Goal: Transaction & Acquisition: Book appointment/travel/reservation

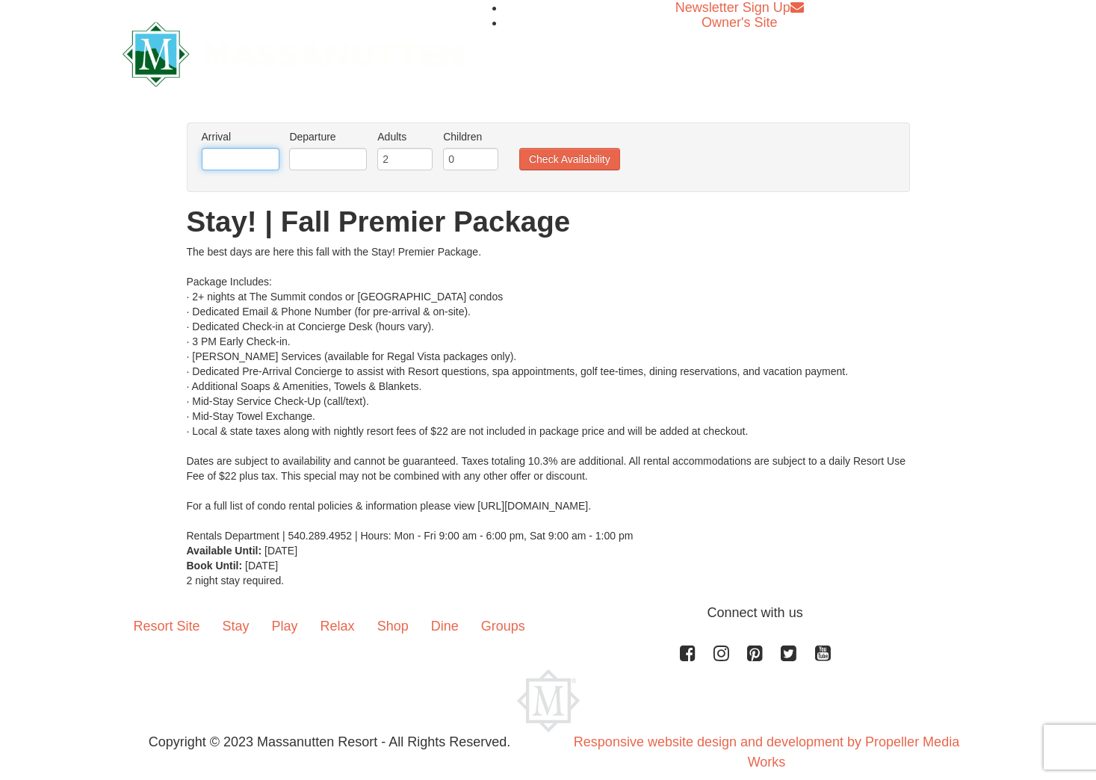
click at [240, 159] on input "text" at bounding box center [241, 159] width 78 height 22
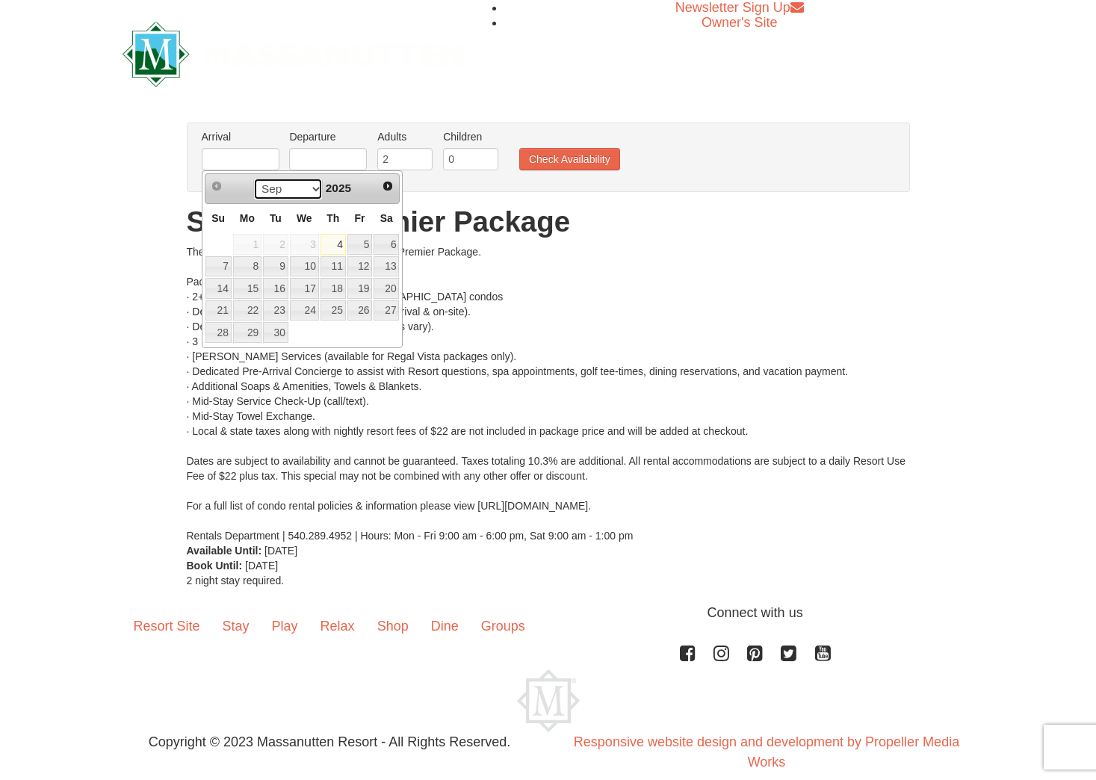
click at [311, 194] on select "Sep Oct Nov Dec" at bounding box center [287, 189] width 69 height 22
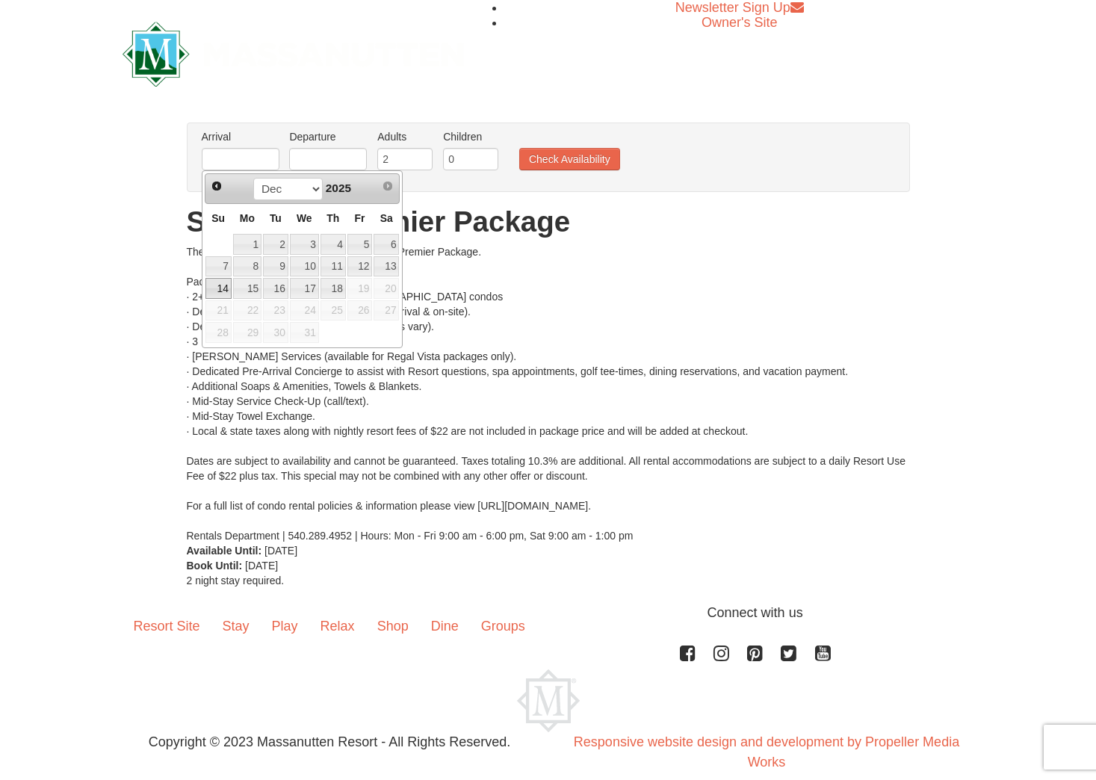
click at [208, 284] on link "14" at bounding box center [218, 288] width 26 height 21
type input "12/14/2025"
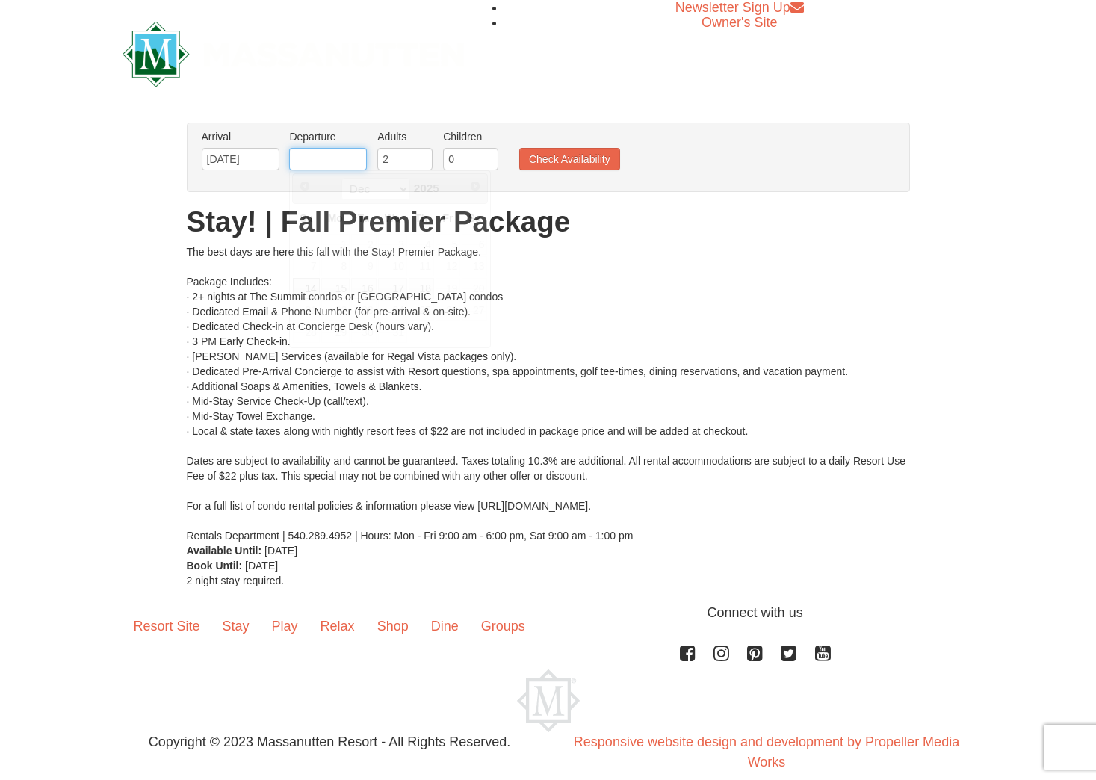
click at [355, 164] on input "text" at bounding box center [328, 159] width 78 height 22
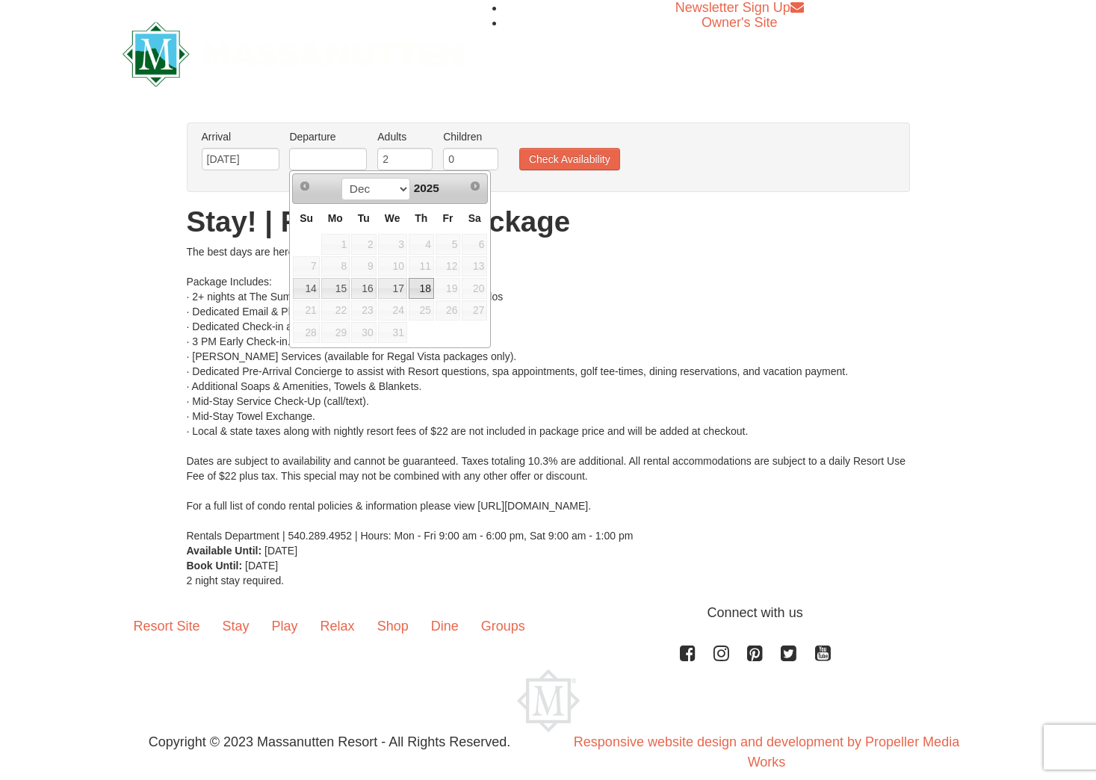
click at [429, 291] on link "18" at bounding box center [421, 288] width 25 height 21
type input "[DATE]"
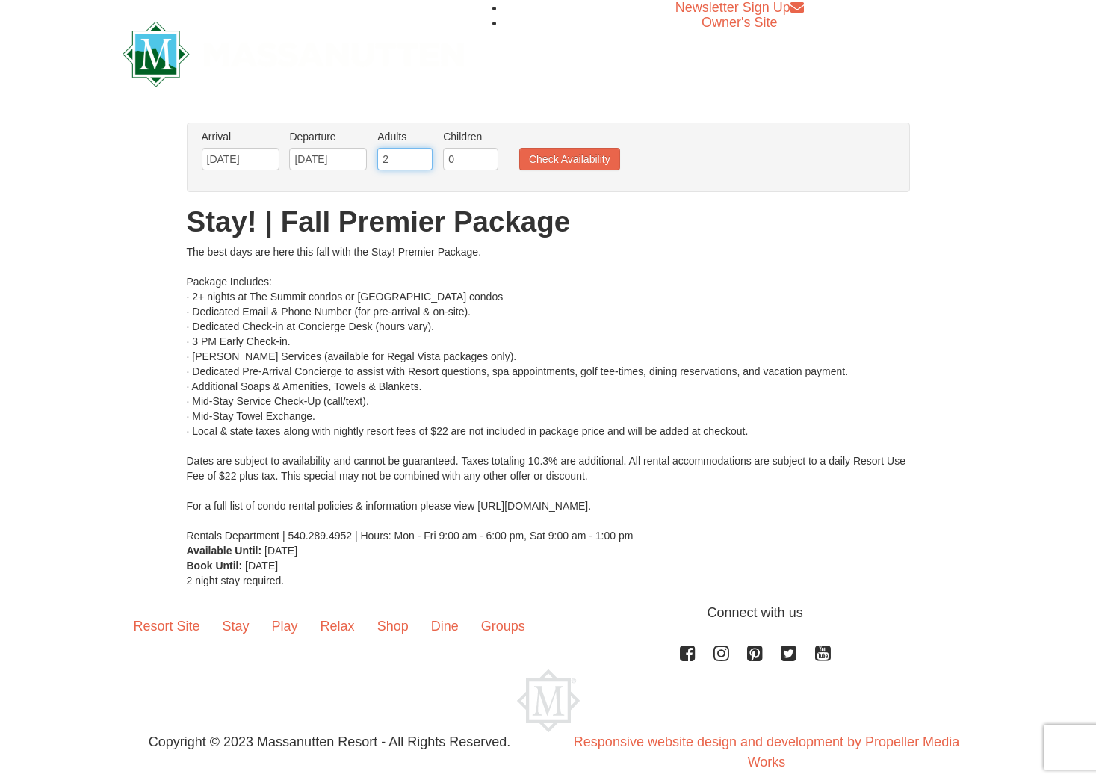
click at [400, 161] on input "2" at bounding box center [404, 159] width 55 height 22
click at [421, 157] on input "3" at bounding box center [404, 159] width 55 height 22
click at [421, 157] on input "4" at bounding box center [404, 159] width 55 height 22
click at [422, 157] on input "5" at bounding box center [404, 159] width 55 height 22
click at [422, 157] on input "6" at bounding box center [404, 159] width 55 height 22
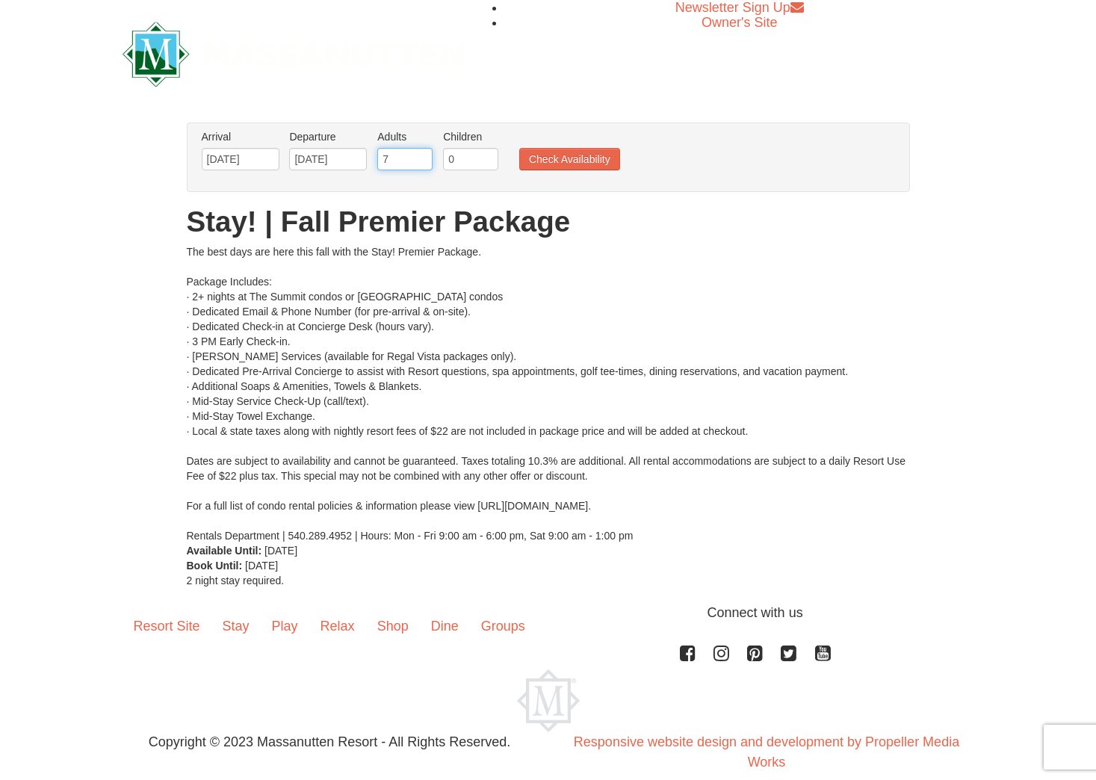
click at [422, 157] on input "7" at bounding box center [404, 159] width 55 height 22
click at [422, 157] on input "8" at bounding box center [404, 159] width 55 height 22
click at [422, 157] on input "9" at bounding box center [404, 159] width 55 height 22
click at [422, 157] on input "10" at bounding box center [404, 159] width 55 height 22
click at [422, 157] on input "11" at bounding box center [404, 159] width 55 height 22
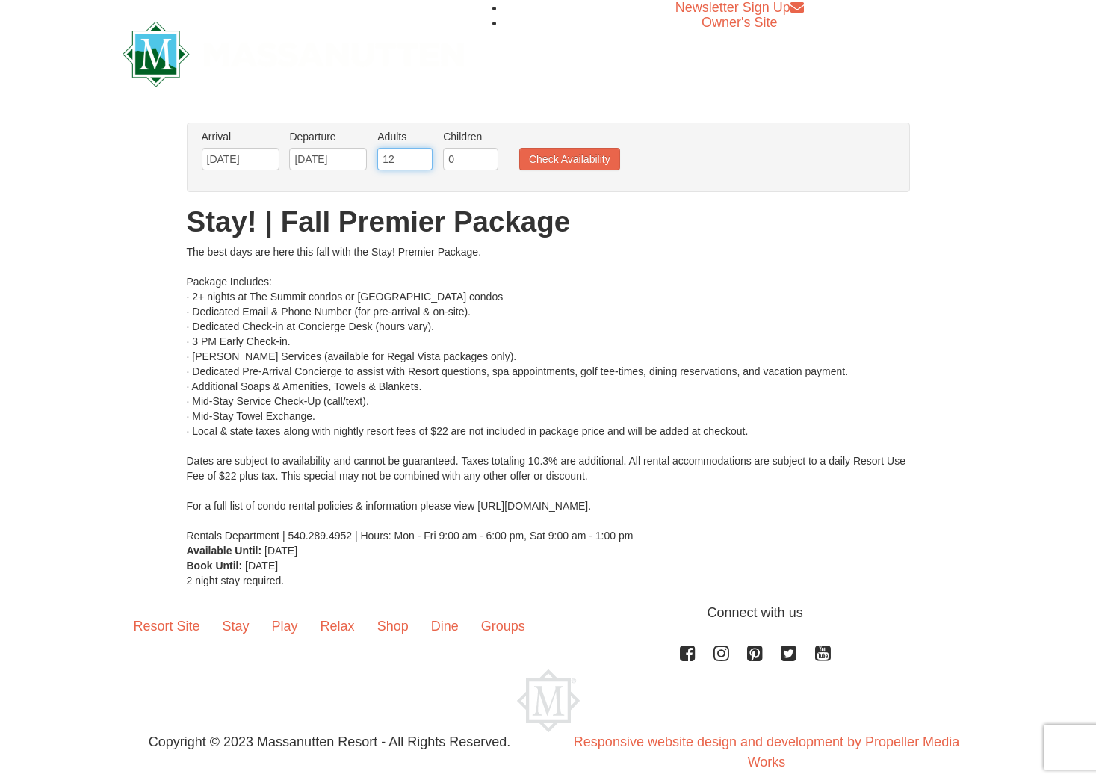
click at [422, 157] on input "12" at bounding box center [404, 159] width 55 height 22
click at [422, 157] on input "13" at bounding box center [404, 159] width 55 height 22
type input "14"
click at [422, 157] on input "14" at bounding box center [404, 159] width 55 height 22
click at [465, 164] on input "0" at bounding box center [470, 159] width 55 height 22
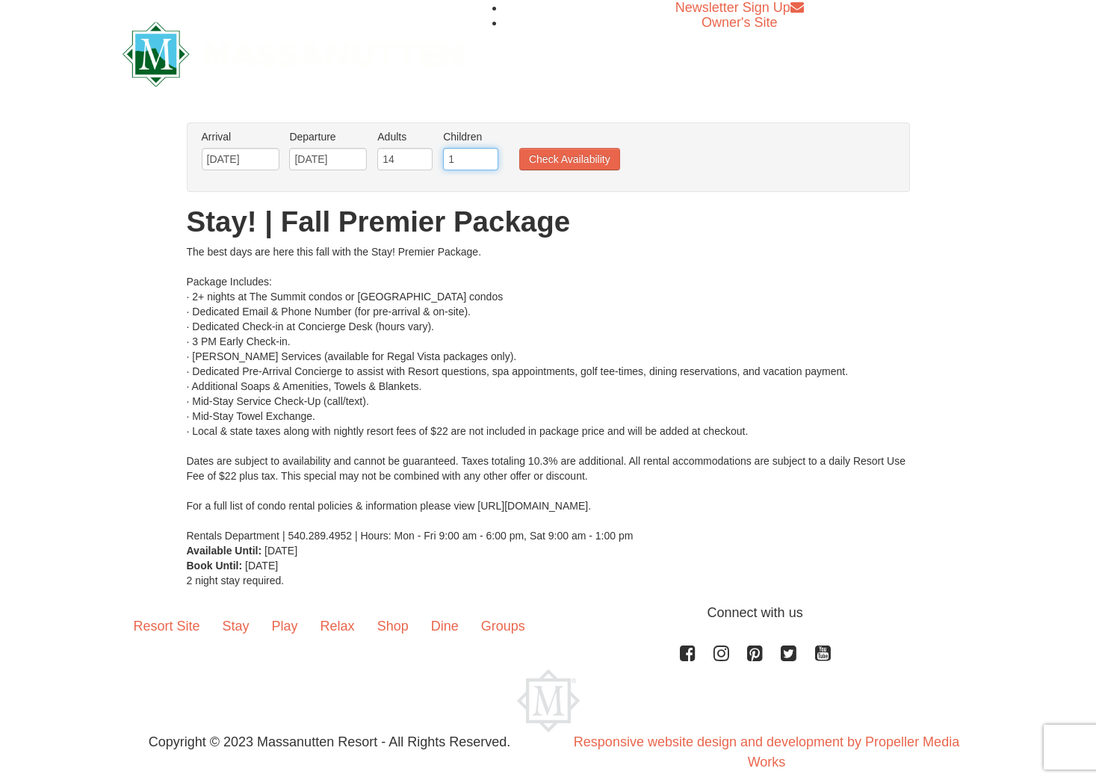
click at [486, 153] on input "1" at bounding box center [470, 159] width 55 height 22
click at [486, 153] on input "2" at bounding box center [470, 159] width 55 height 22
click at [486, 153] on input "3" at bounding box center [470, 159] width 55 height 22
click at [486, 153] on input "4" at bounding box center [470, 159] width 55 height 22
click at [486, 153] on input "5" at bounding box center [470, 159] width 55 height 22
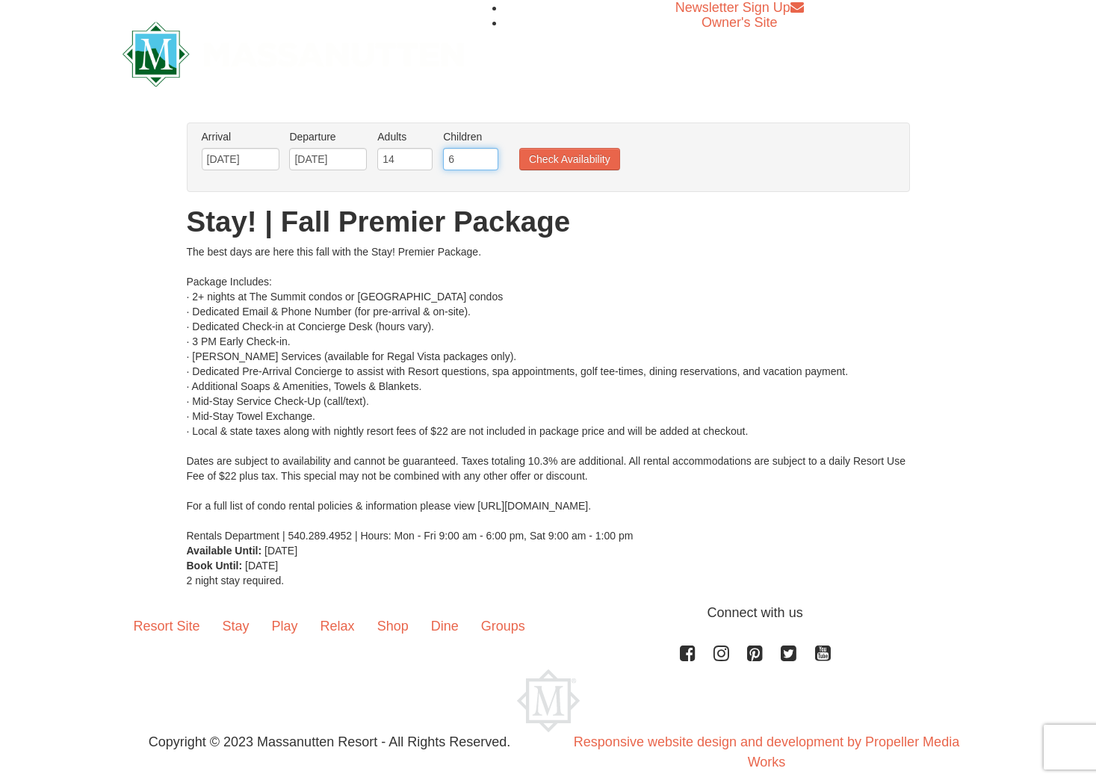
click at [486, 153] on input "6" at bounding box center [470, 159] width 55 height 22
click at [486, 153] on input "7" at bounding box center [470, 159] width 55 height 22
click at [486, 153] on input "8" at bounding box center [470, 159] width 55 height 22
click at [486, 153] on input "9" at bounding box center [470, 159] width 55 height 22
click at [486, 153] on input "10" at bounding box center [470, 159] width 55 height 22
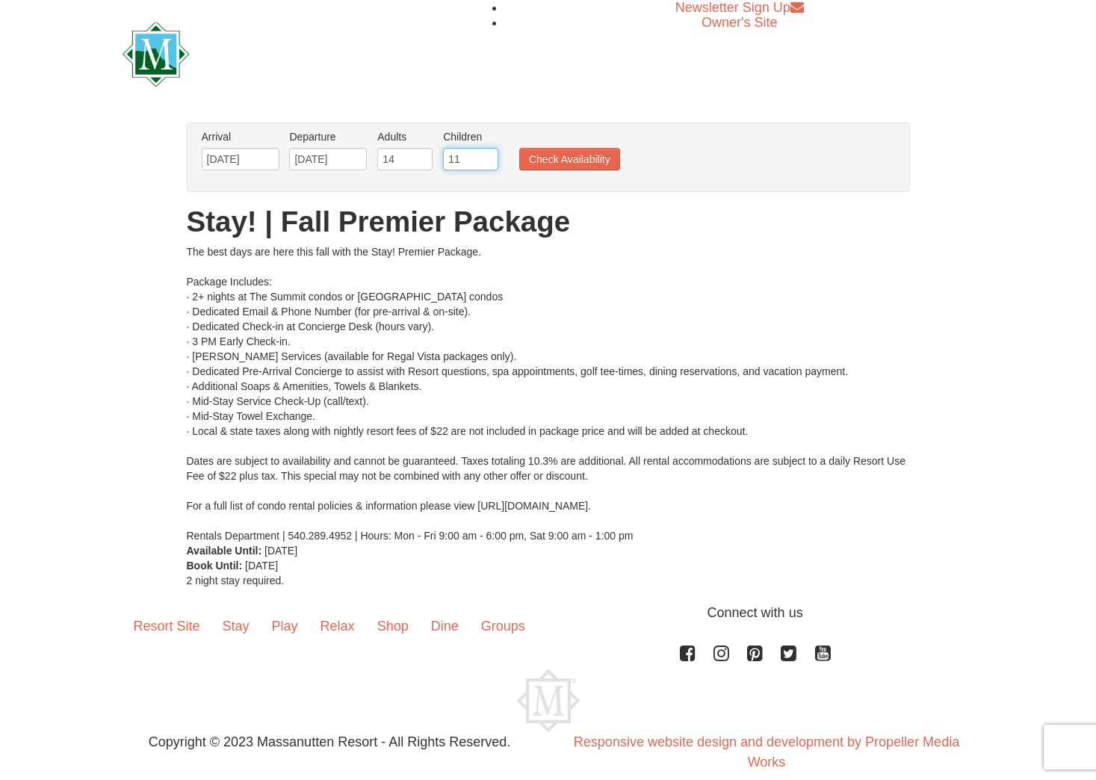
click at [486, 153] on input "11" at bounding box center [470, 159] width 55 height 22
click at [486, 153] on input "12" at bounding box center [470, 159] width 55 height 22
click at [486, 153] on input "13" at bounding box center [470, 159] width 55 height 22
type input "14"
click at [486, 153] on input "14" at bounding box center [470, 159] width 55 height 22
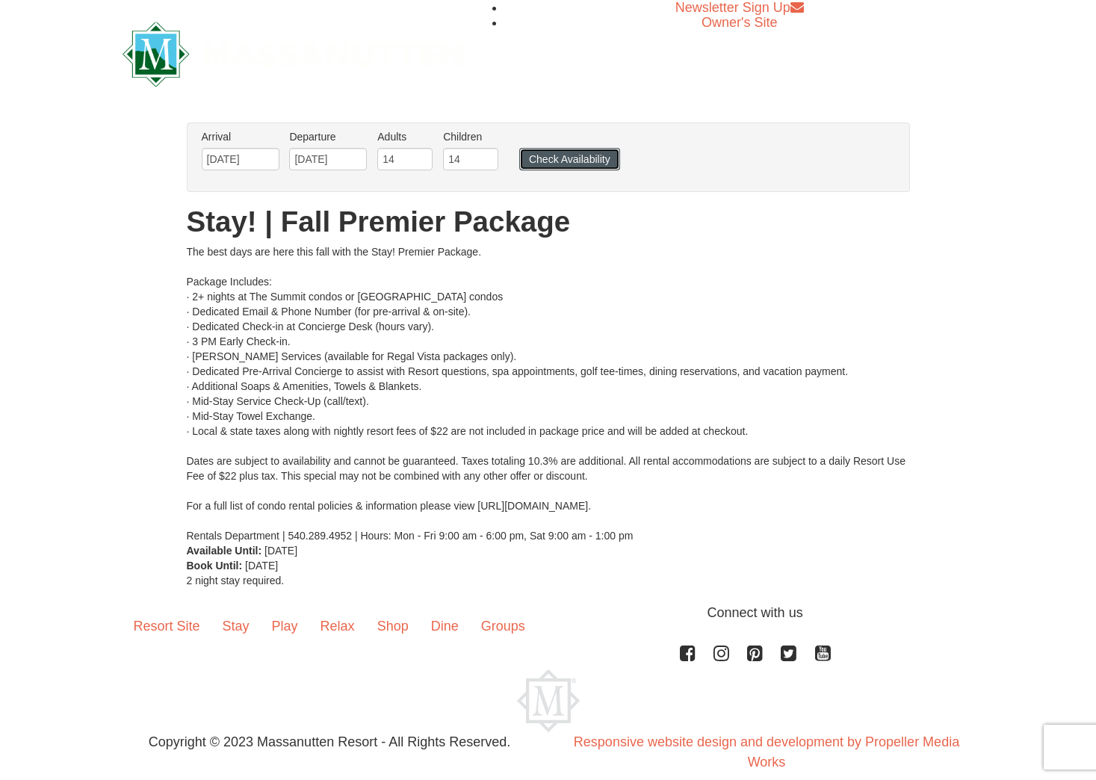
click at [566, 160] on button "Check Availability" at bounding box center [569, 159] width 101 height 22
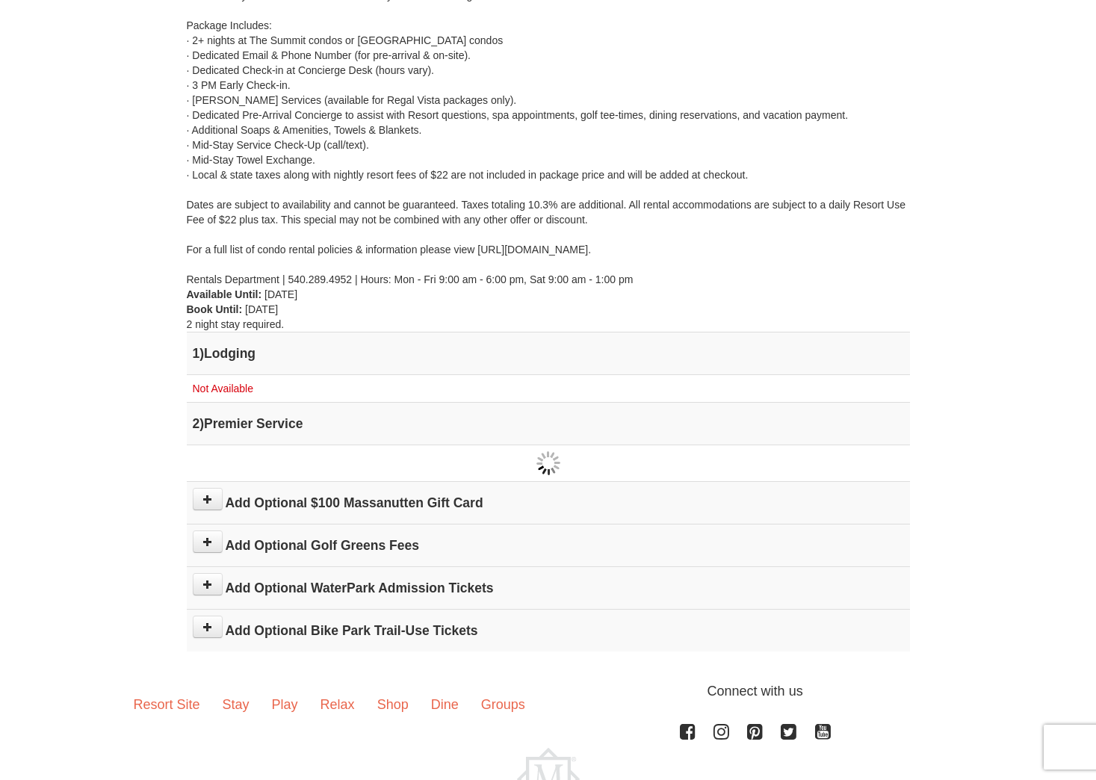
scroll to position [299, 0]
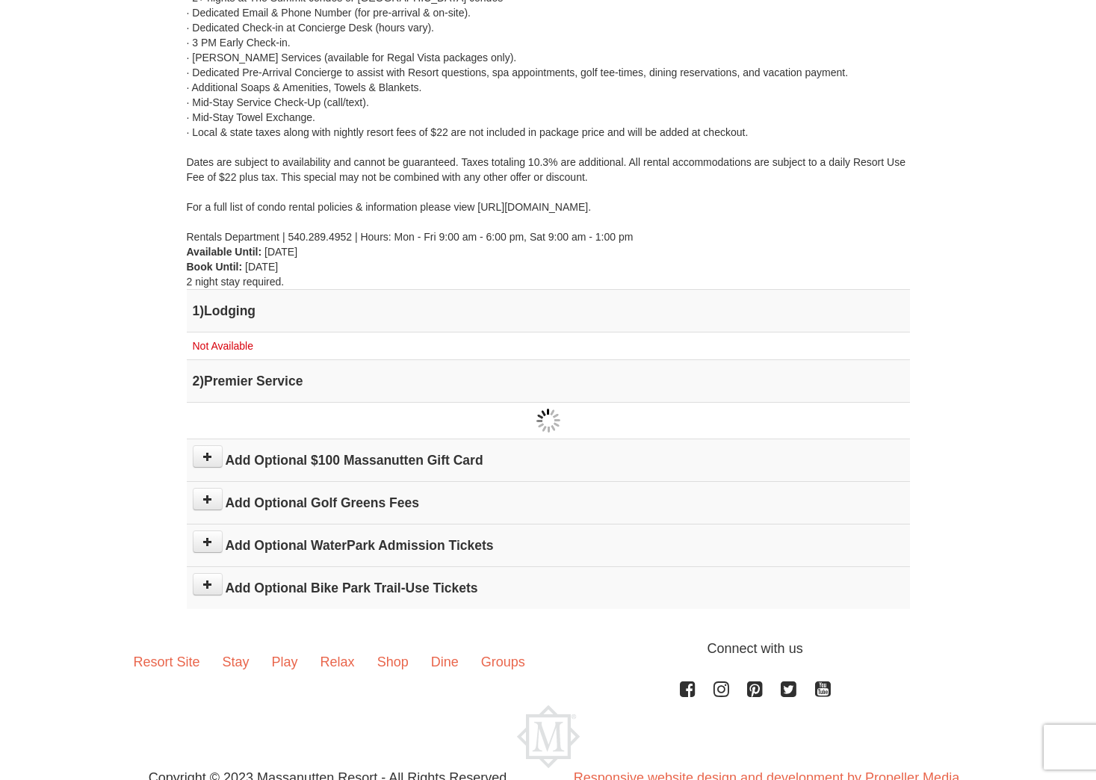
click at [237, 312] on h4 "1 ) Lodging" at bounding box center [548, 310] width 711 height 15
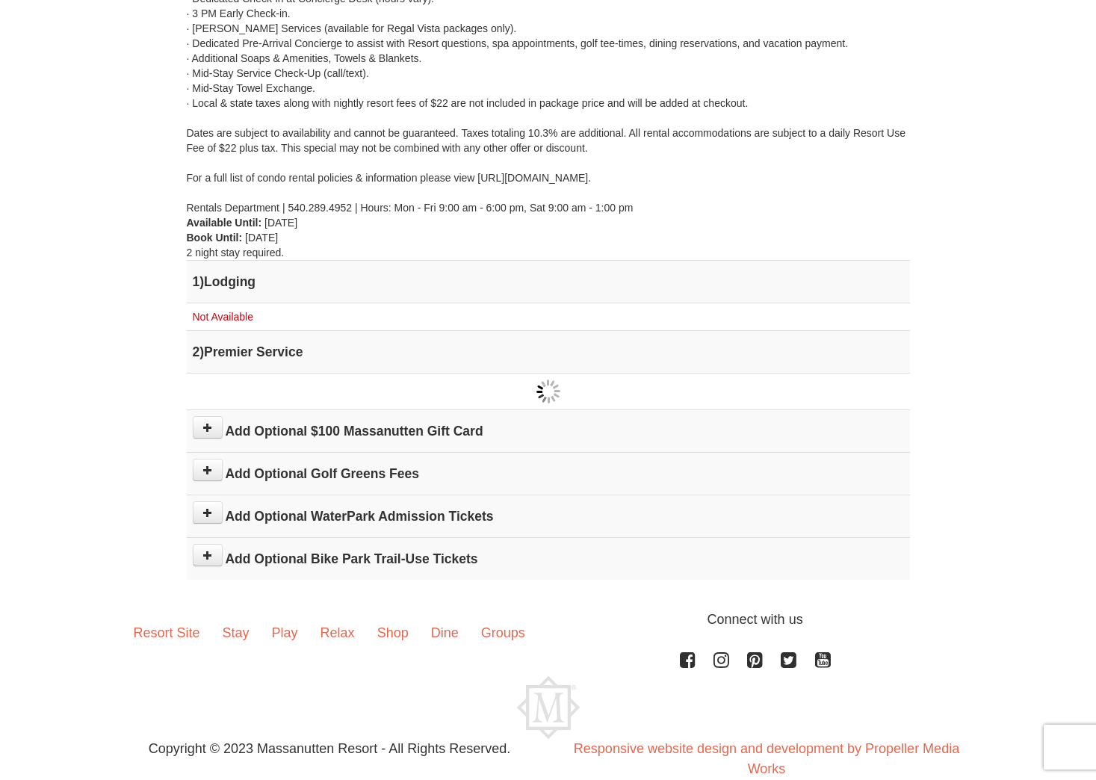
scroll to position [356, 0]
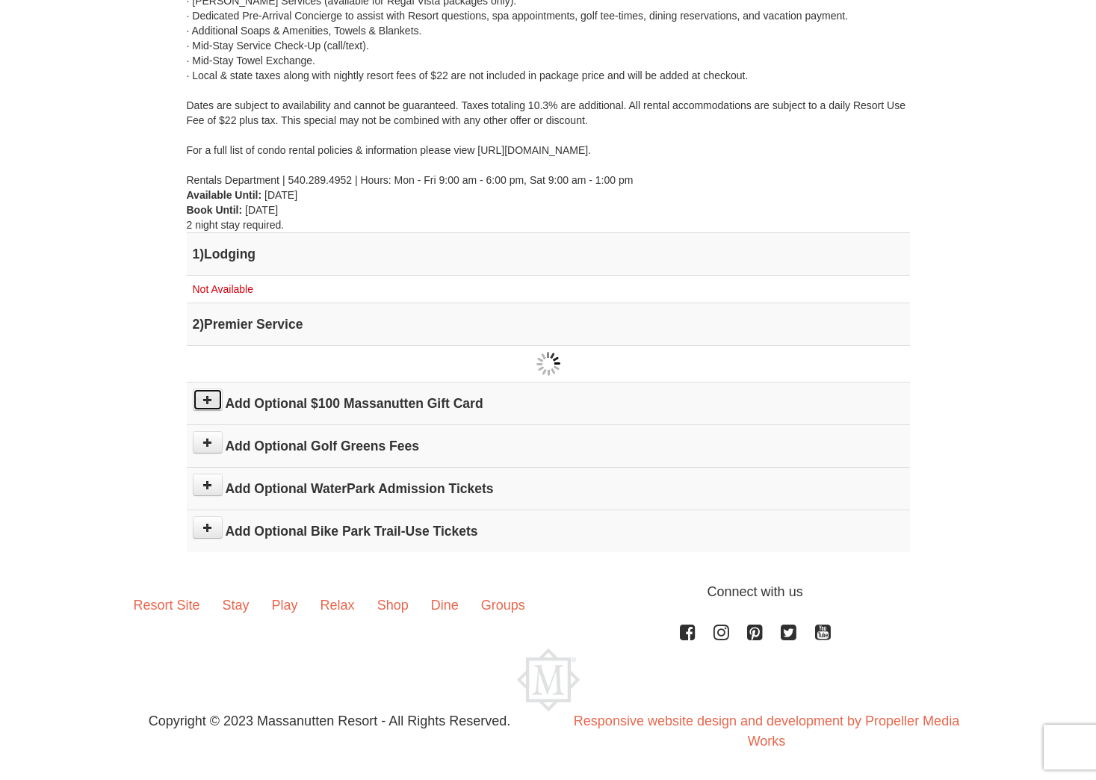
click at [205, 400] on icon at bounding box center [207, 399] width 10 height 10
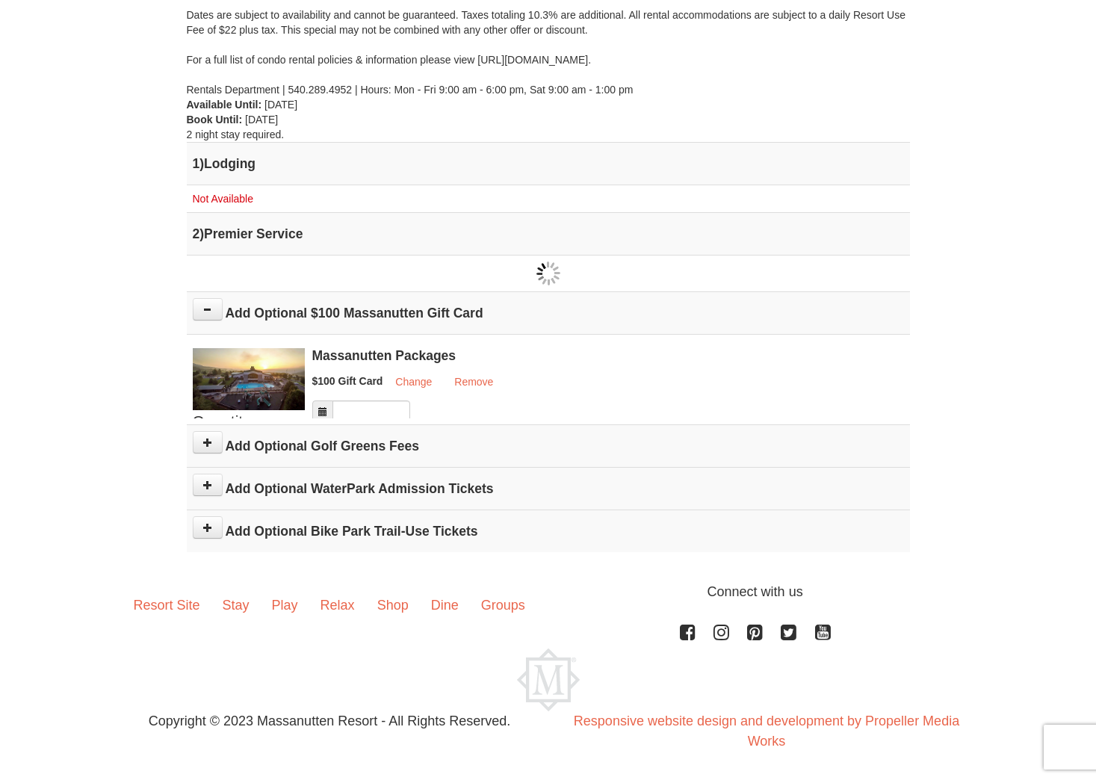
scroll to position [516, 0]
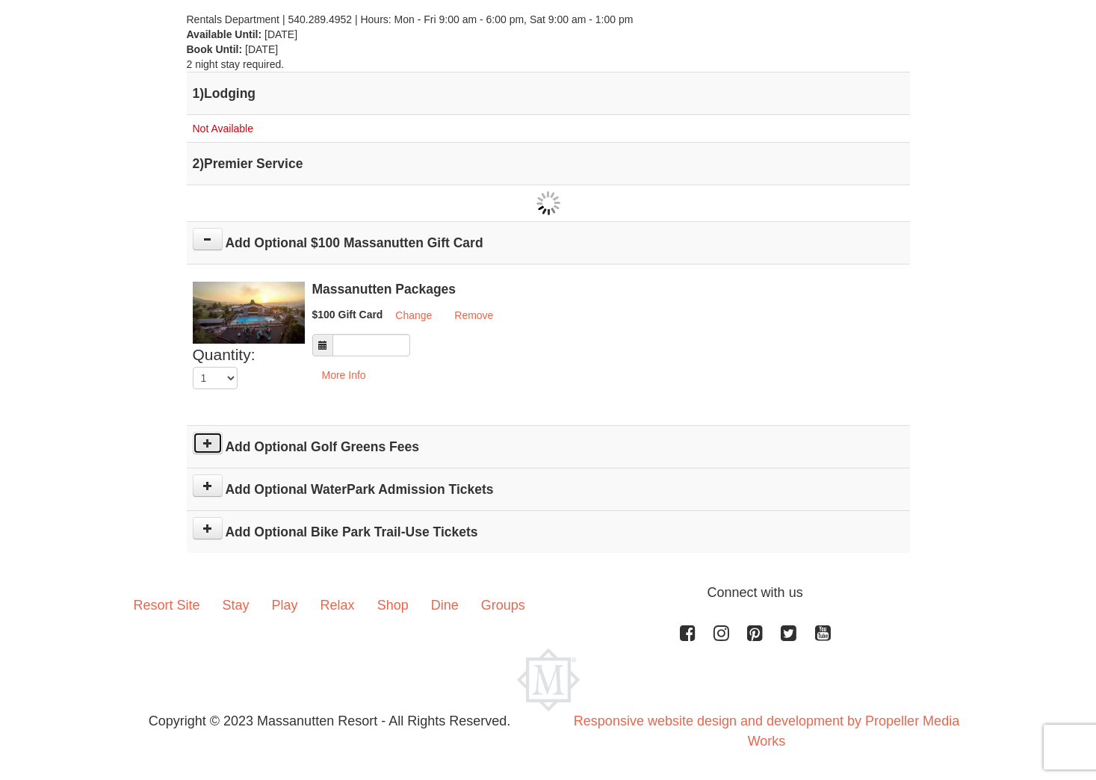
click at [206, 444] on icon at bounding box center [207, 443] width 10 height 10
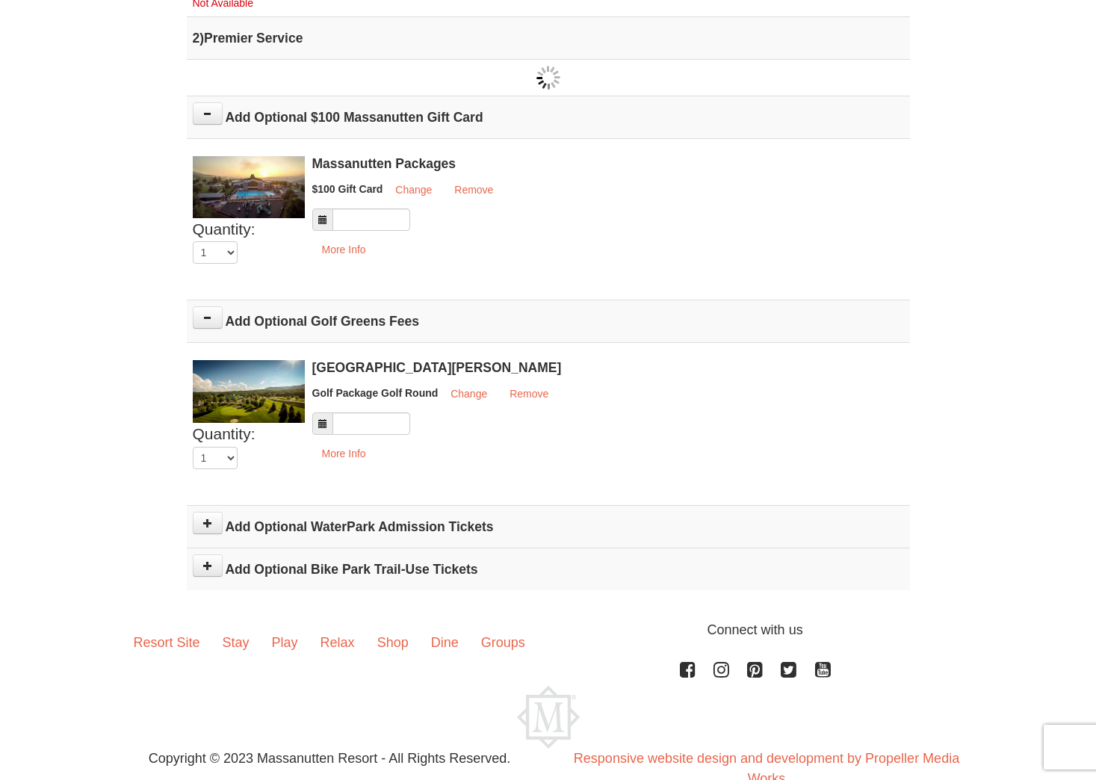
scroll to position [679, 0]
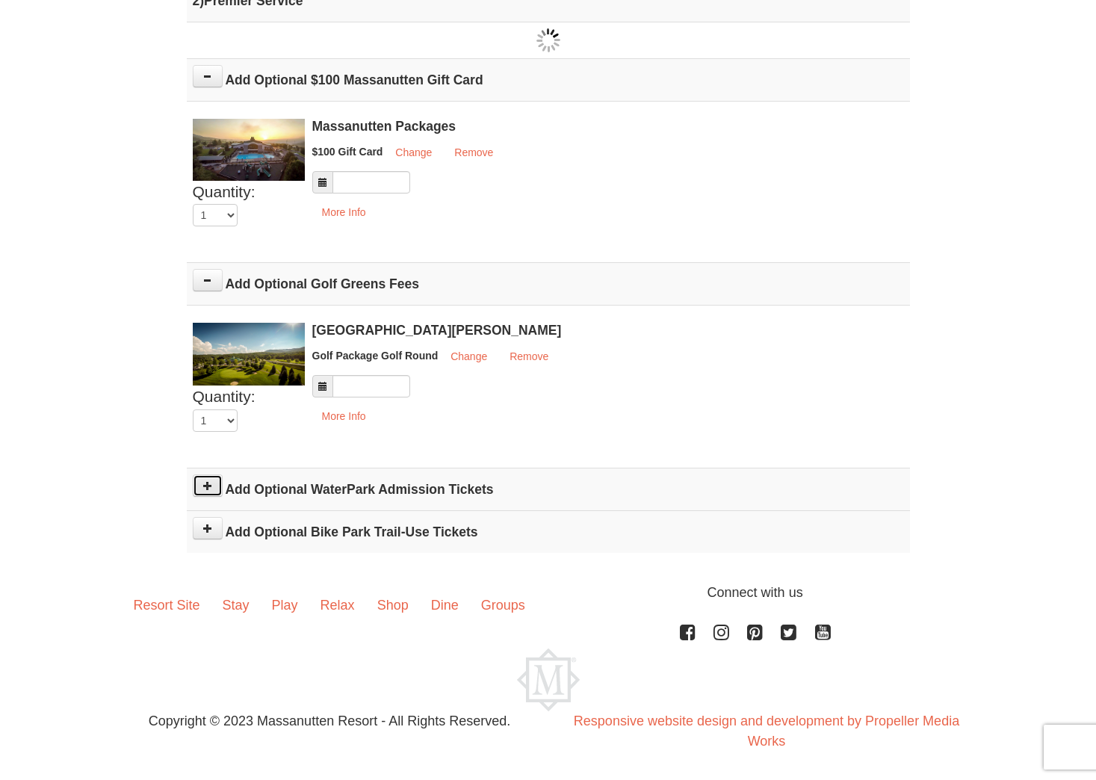
click at [204, 492] on button at bounding box center [208, 485] width 30 height 22
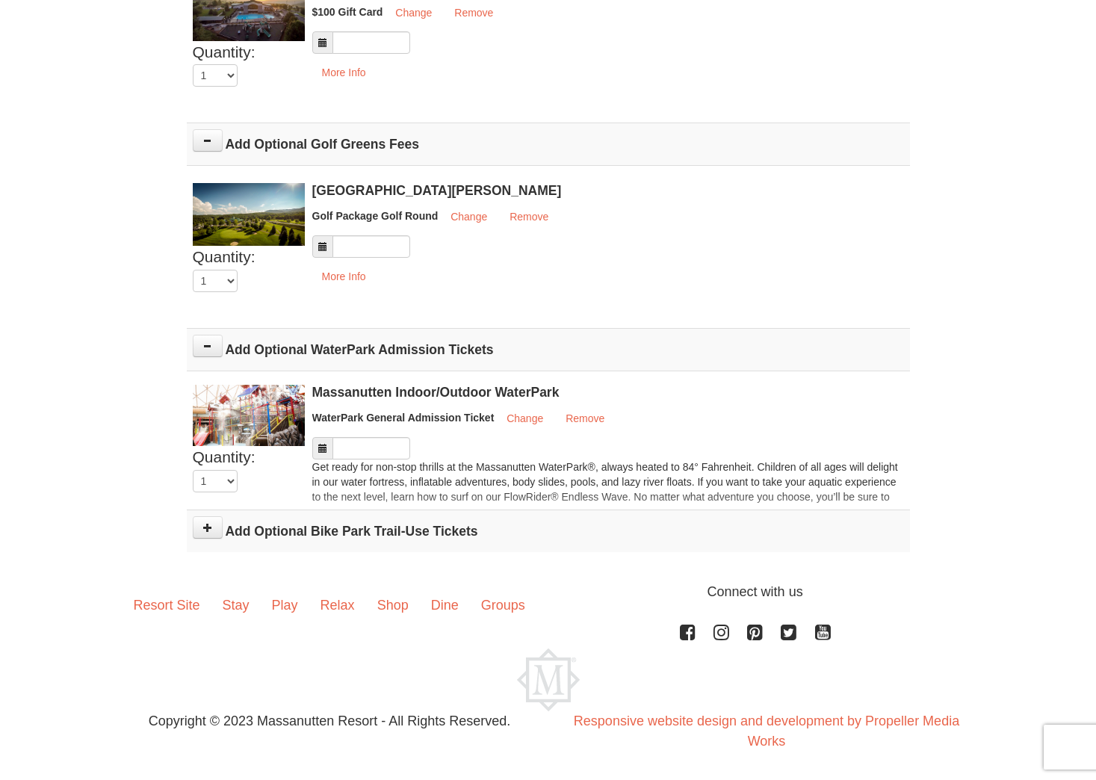
scroll to position [875, 0]
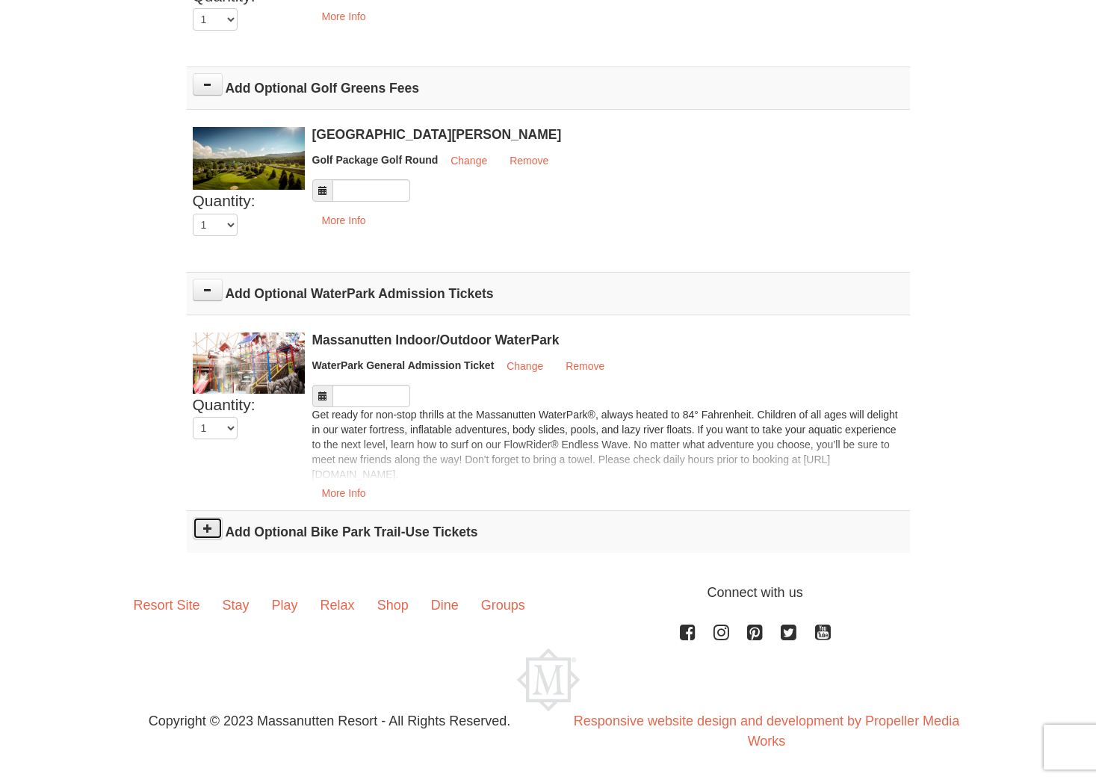
click at [208, 531] on icon at bounding box center [207, 528] width 10 height 10
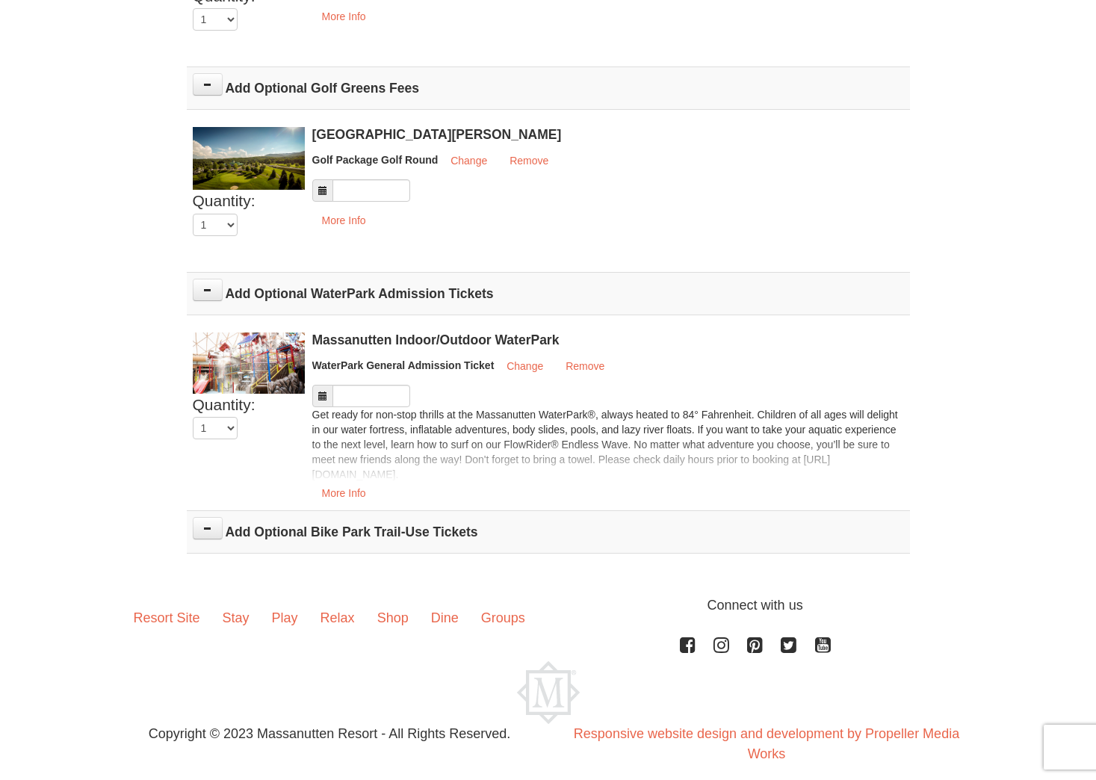
scroll to position [888, 0]
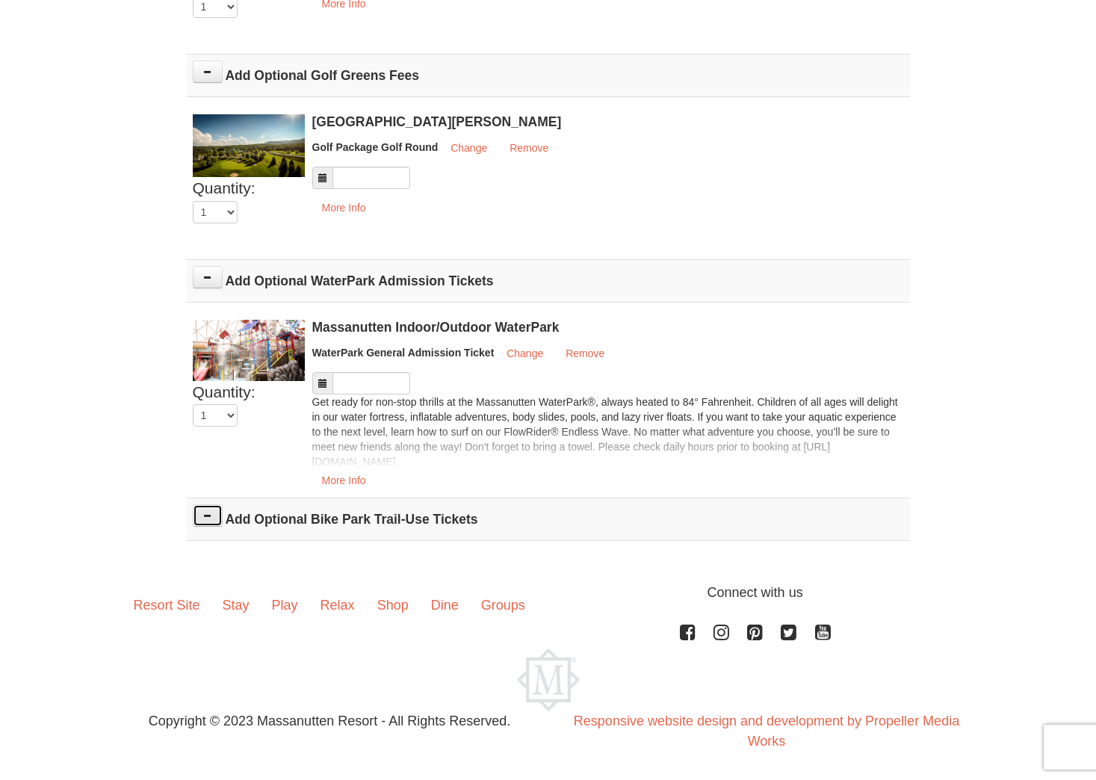
click at [208, 513] on icon at bounding box center [207, 515] width 10 height 10
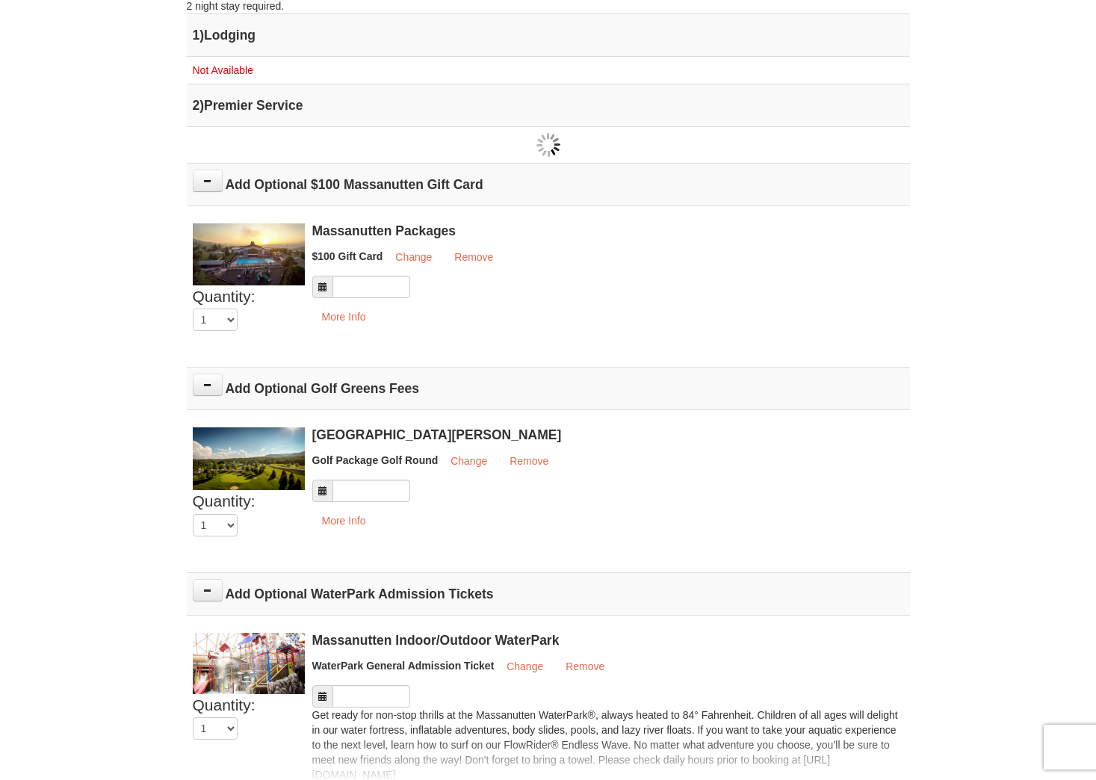
scroll to position [501, 0]
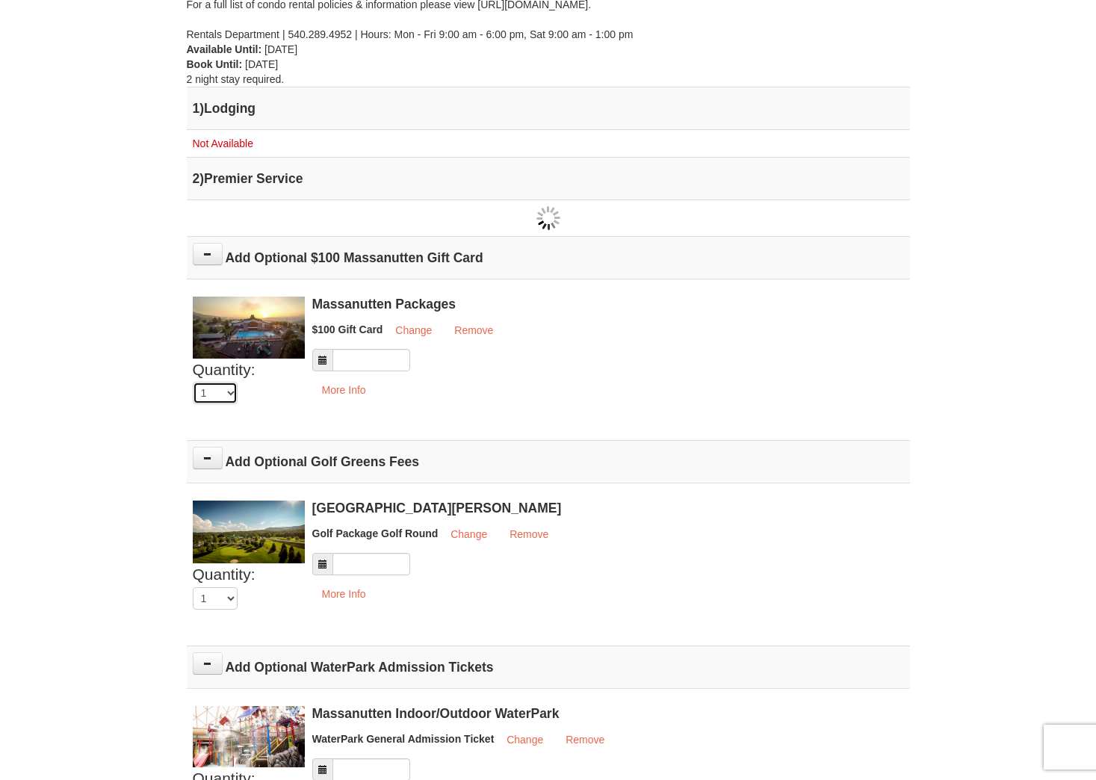
click at [235, 392] on select "0 1 2 3 4 5 6 7 8 9 10 11 12 13 14 15 16" at bounding box center [215, 393] width 45 height 22
select select "5"
click at [193, 382] on select "0 1 2 3 4 5 6 7 8 9 10 11 12 13 14 15 16" at bounding box center [215, 393] width 45 height 22
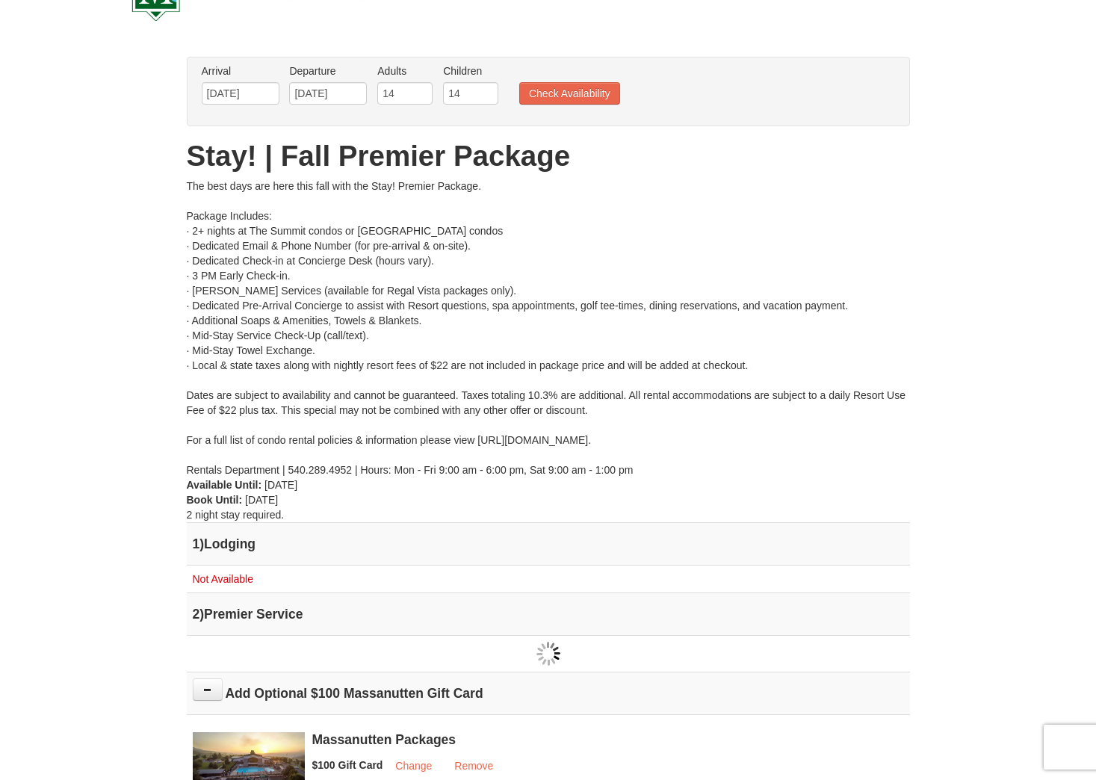
scroll to position [53, 0]
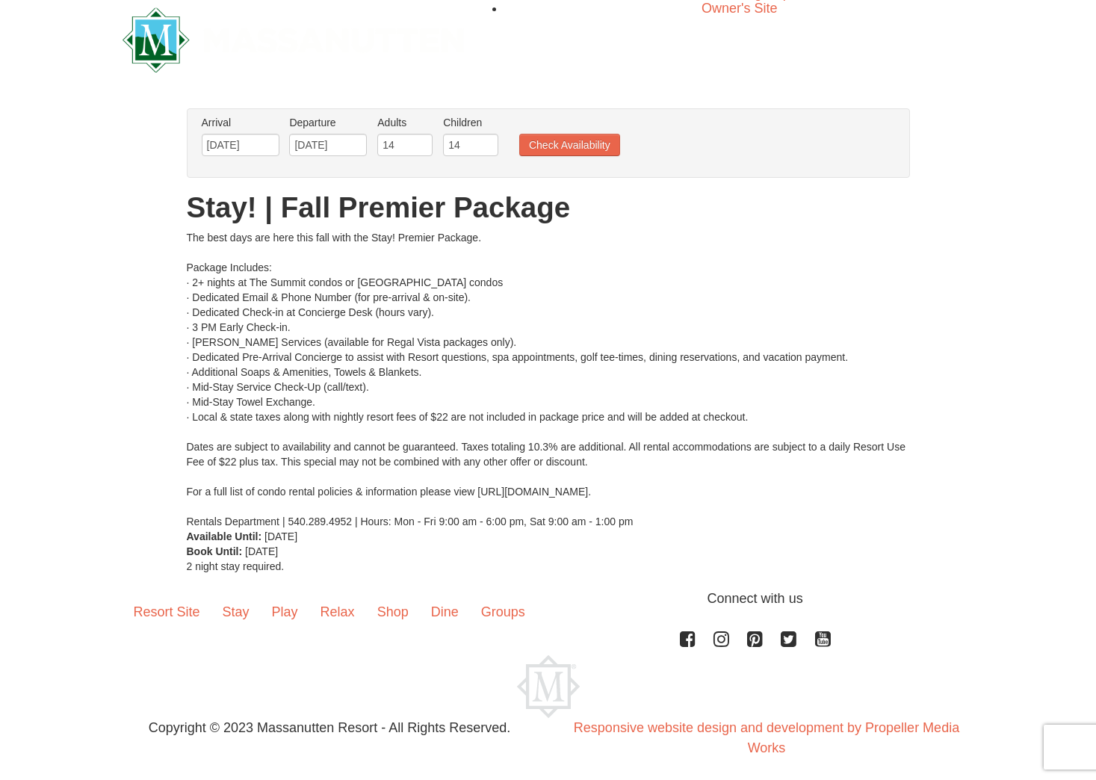
scroll to position [21, 0]
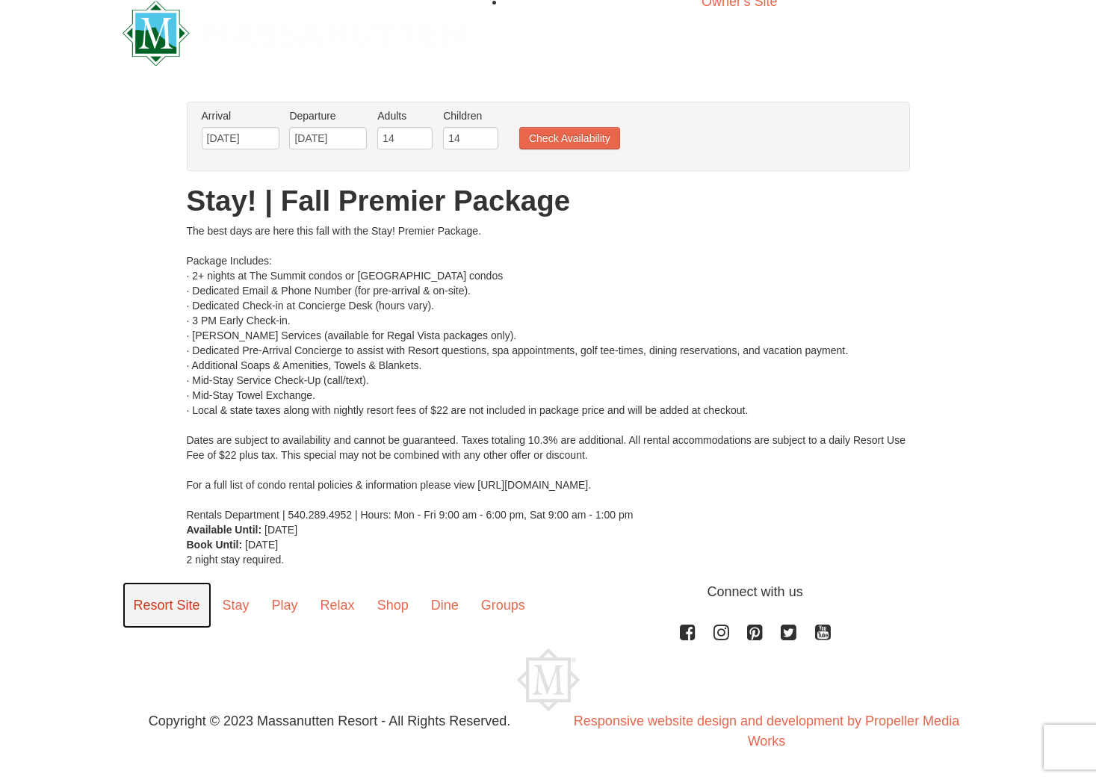
click at [149, 603] on link "Resort Site" at bounding box center [167, 605] width 89 height 46
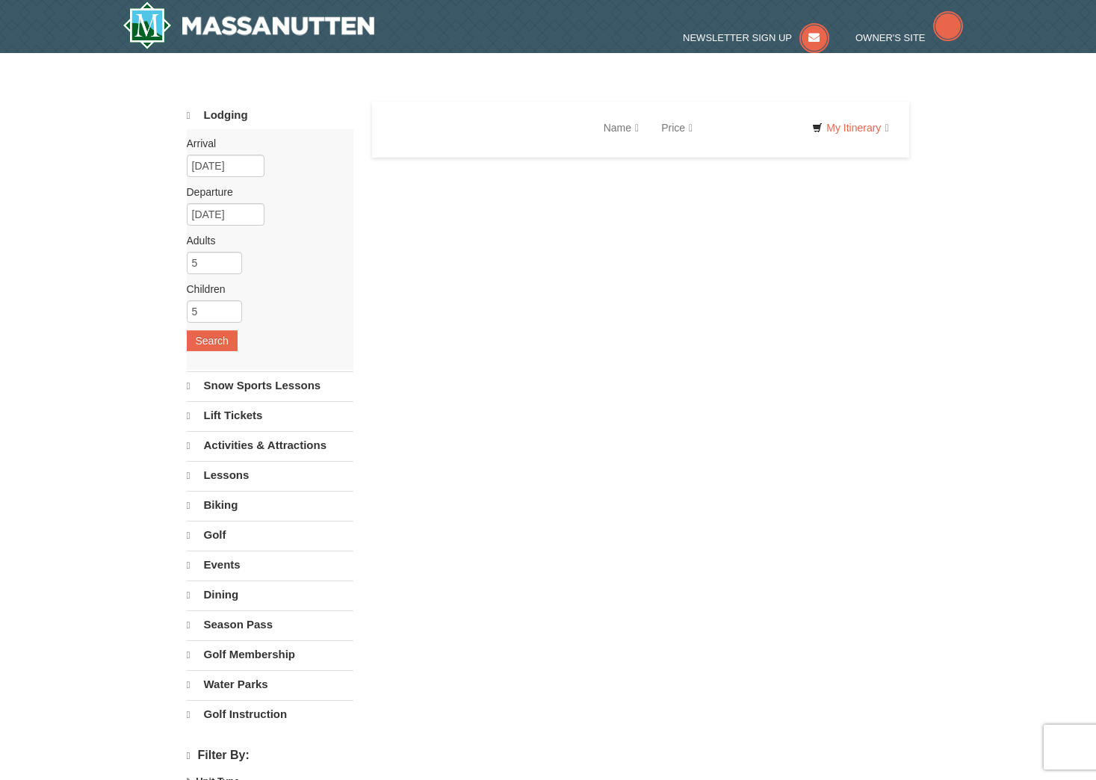
select select "9"
